Goal: Find specific page/section: Find specific page/section

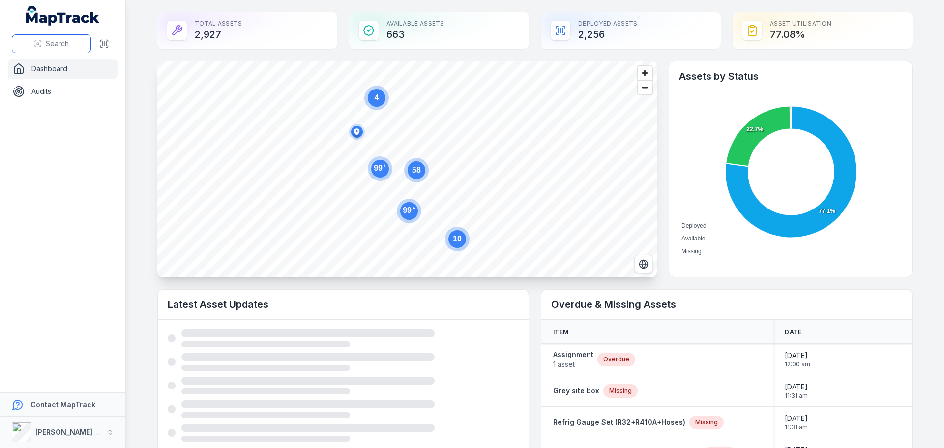
click at [39, 41] on icon at bounding box center [38, 44] width 8 height 8
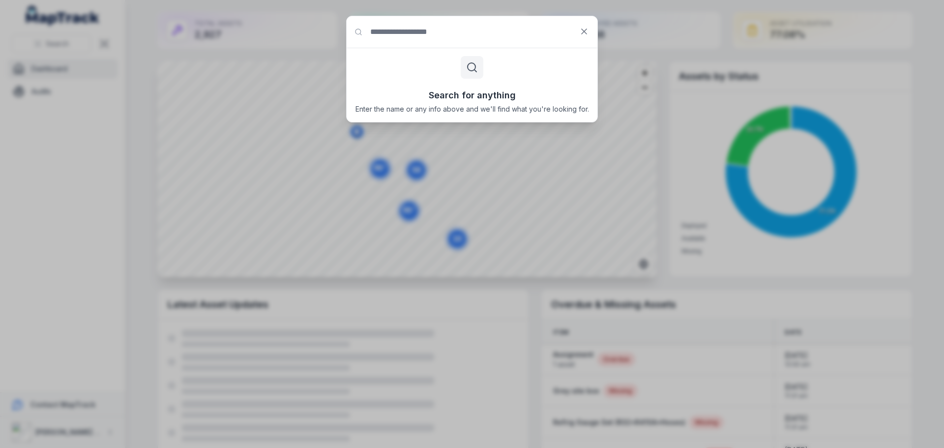
click at [431, 43] on input "Search for anything" at bounding box center [472, 31] width 251 height 31
click at [586, 31] on icon at bounding box center [584, 32] width 10 height 10
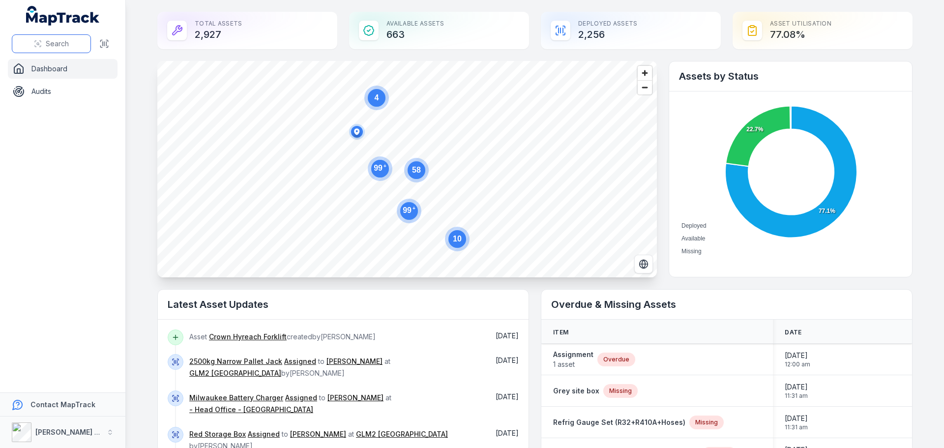
click at [64, 36] on button "Search" at bounding box center [51, 43] width 79 height 19
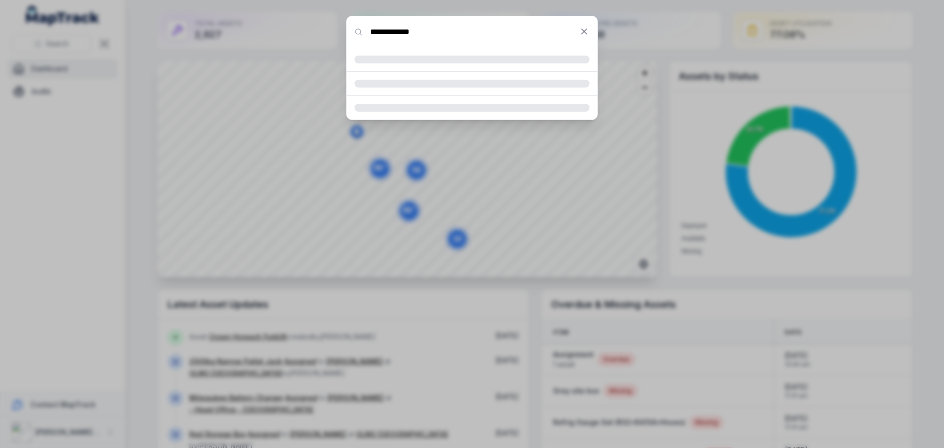
type input "**********"
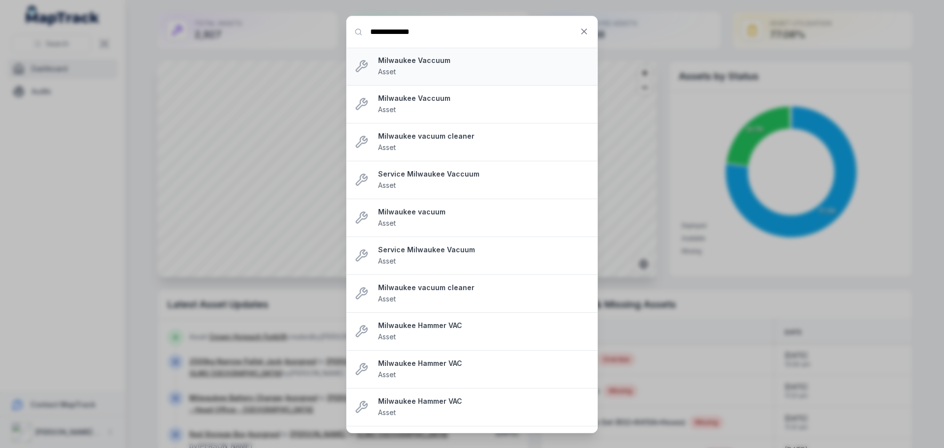
click at [468, 67] on div "Milwaukee Vaccuum Asset" at bounding box center [483, 67] width 211 height 22
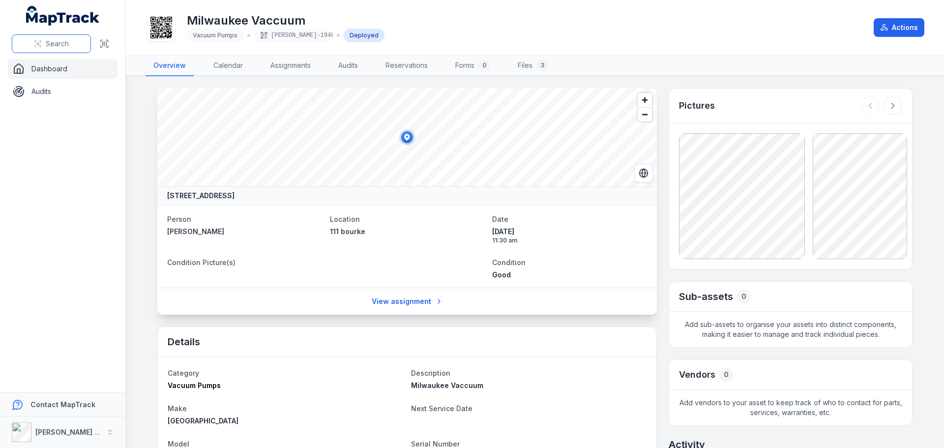
click at [59, 46] on span "Search" at bounding box center [57, 44] width 23 height 10
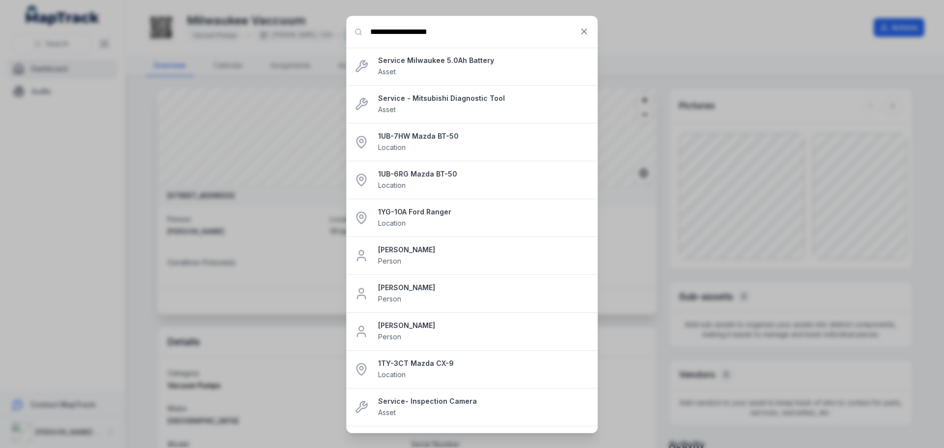
type input "**********"
drag, startPoint x: 458, startPoint y: 32, endPoint x: 412, endPoint y: 32, distance: 45.7
click at [412, 32] on input "**********" at bounding box center [472, 31] width 251 height 31
click at [451, 66] on div "Service Milwaukee Vacuum Asset" at bounding box center [483, 67] width 211 height 22
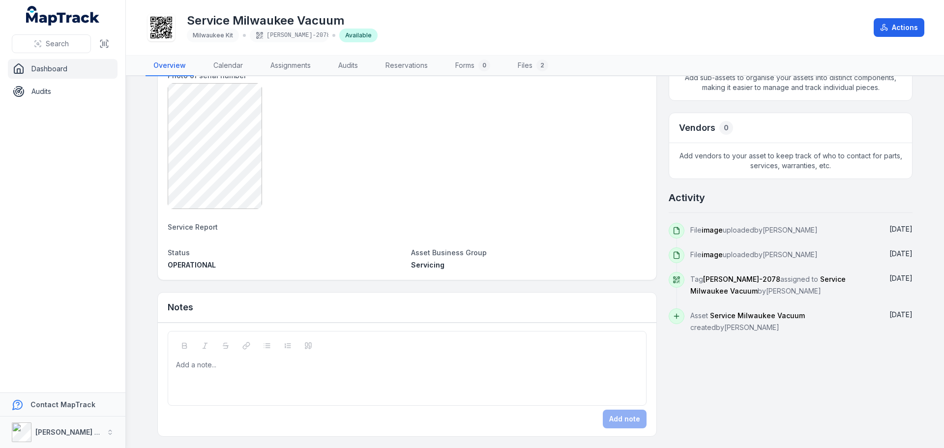
scroll to position [242, 0]
click at [444, 249] on span "Asset Business Group" at bounding box center [449, 252] width 76 height 8
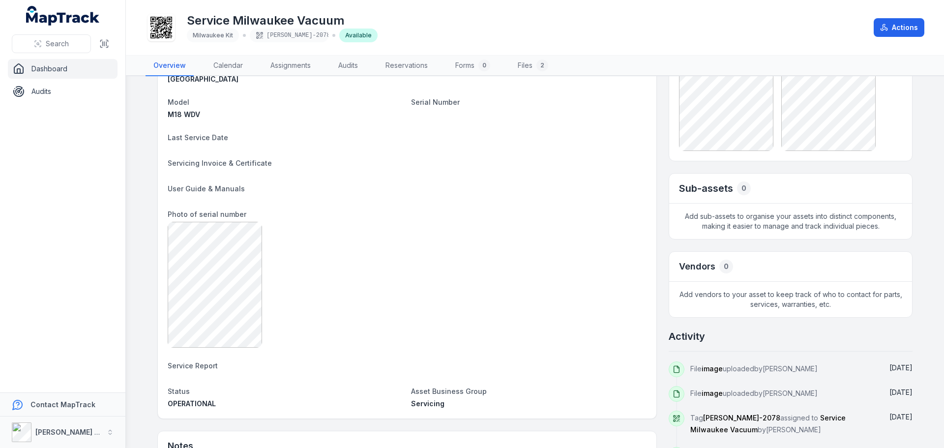
scroll to position [0, 0]
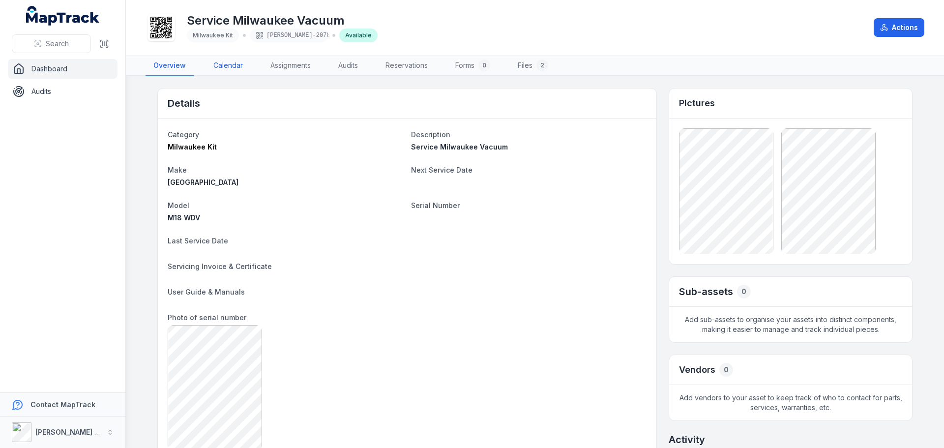
click at [224, 64] on link "Calendar" at bounding box center [228, 66] width 45 height 21
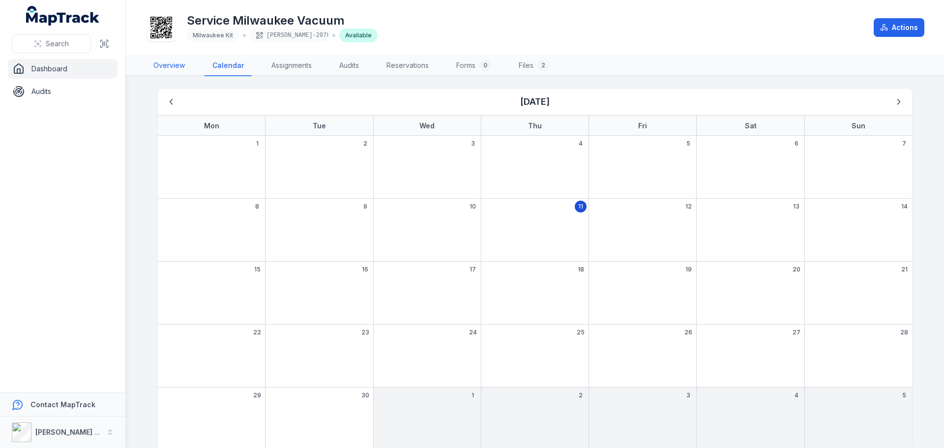
click at [173, 65] on link "Overview" at bounding box center [169, 66] width 47 height 21
